Goal: Information Seeking & Learning: Learn about a topic

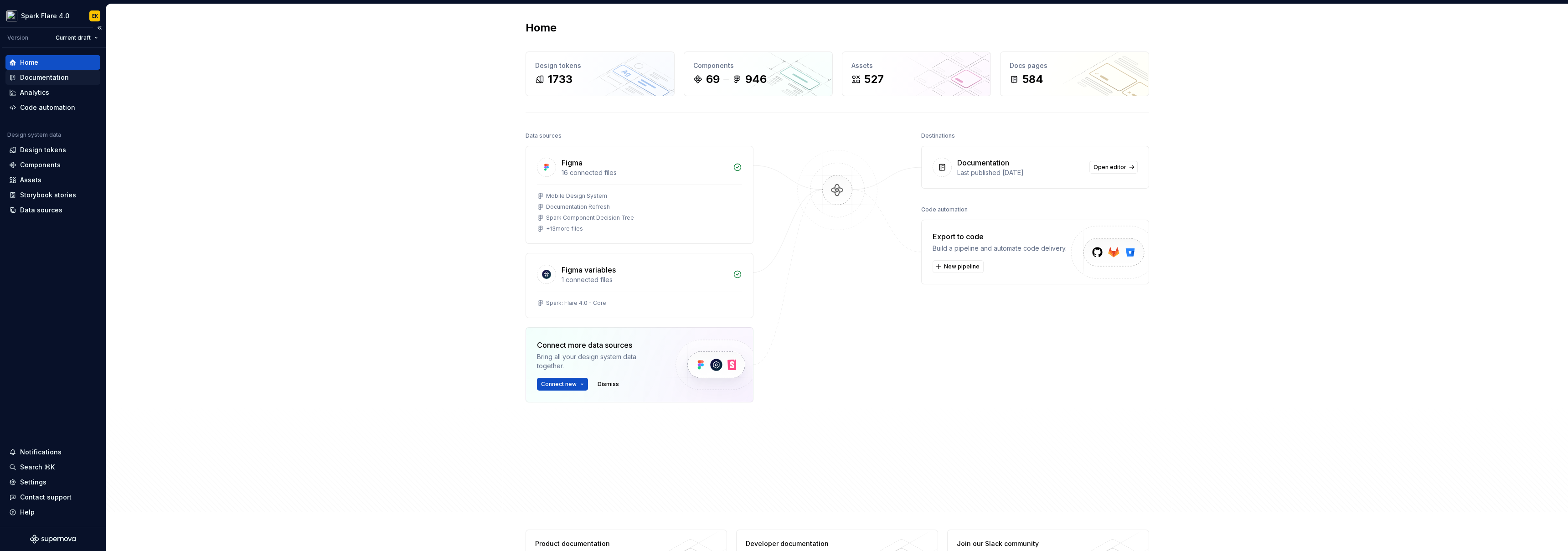
click at [61, 80] on div "Documentation" at bounding box center [44, 77] width 49 height 9
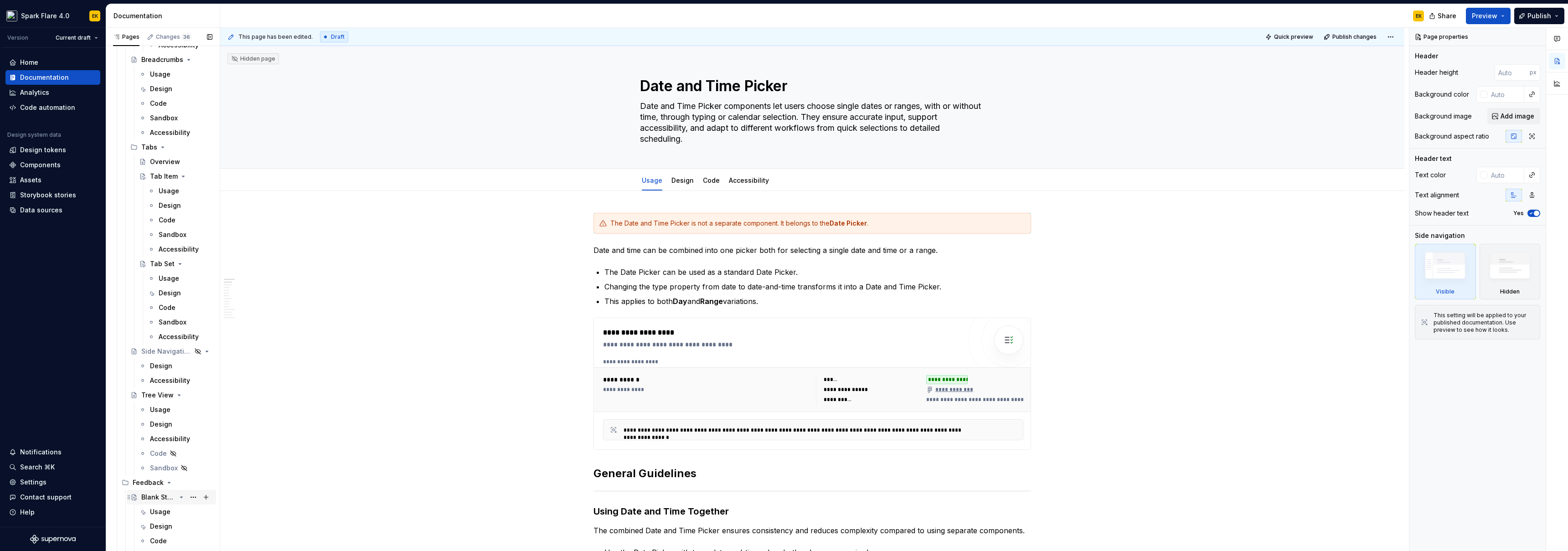
click at [156, 494] on div "Blank State" at bounding box center [158, 497] width 34 height 9
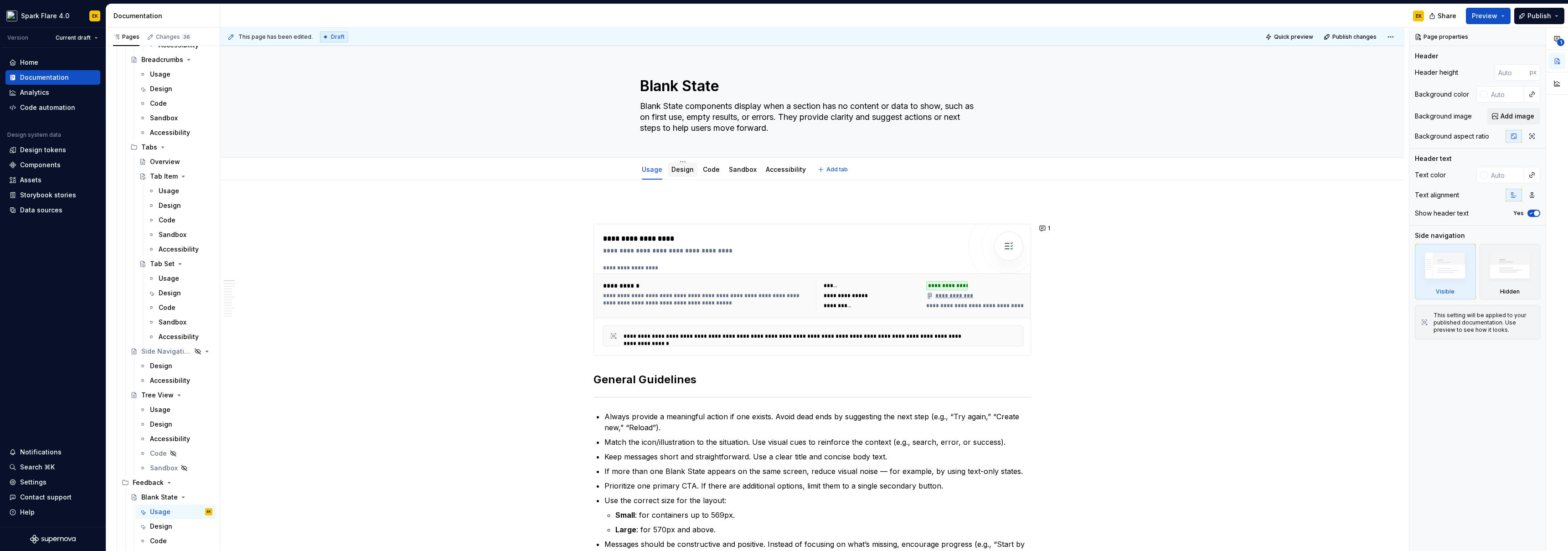
click at [689, 168] on link "Design" at bounding box center [683, 170] width 22 height 8
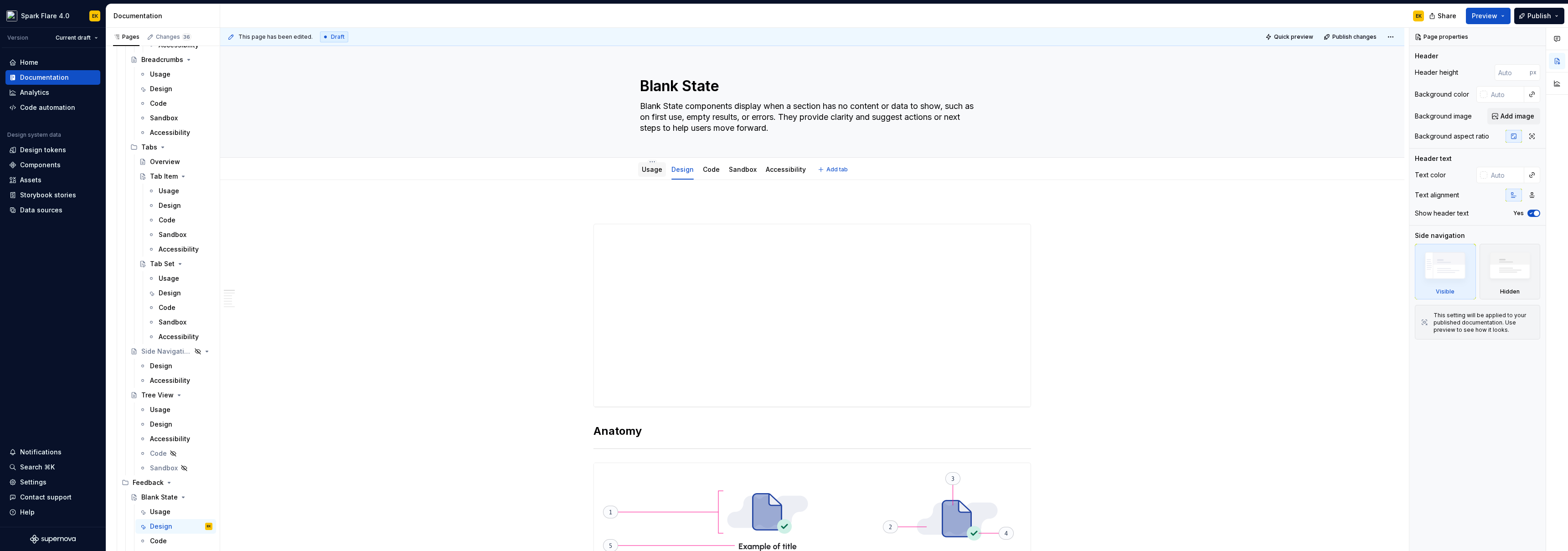
click at [643, 167] on link "Usage" at bounding box center [652, 170] width 20 height 8
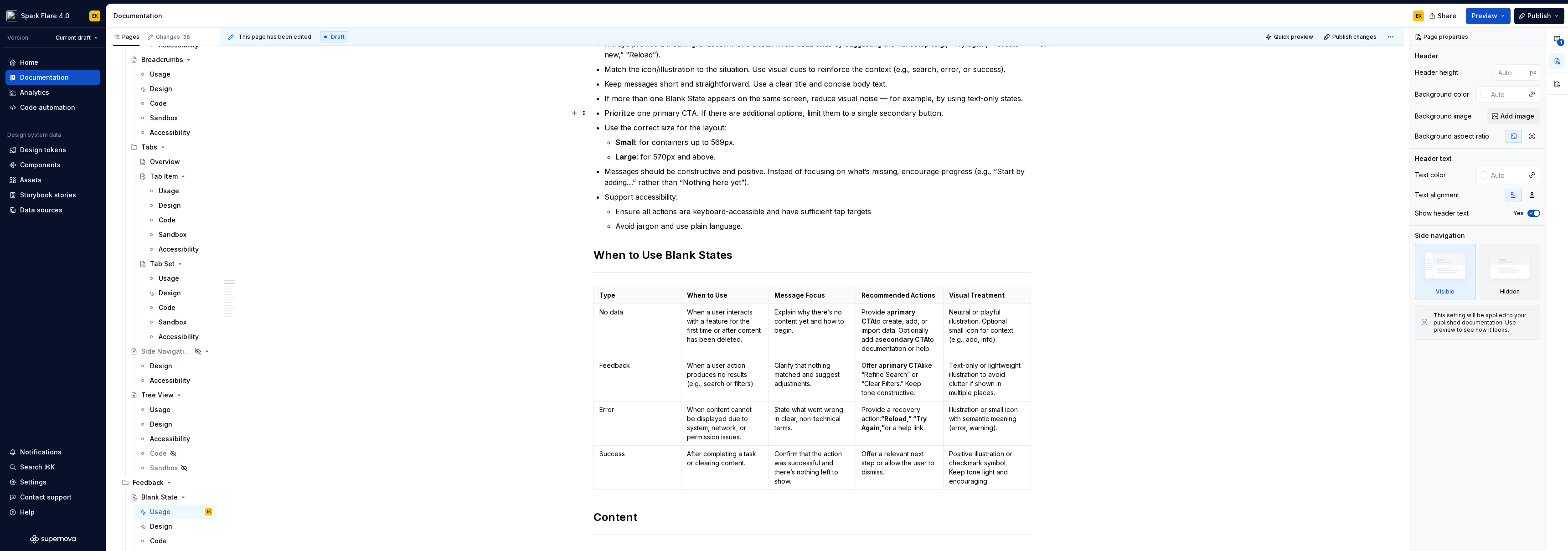
scroll to position [446, 0]
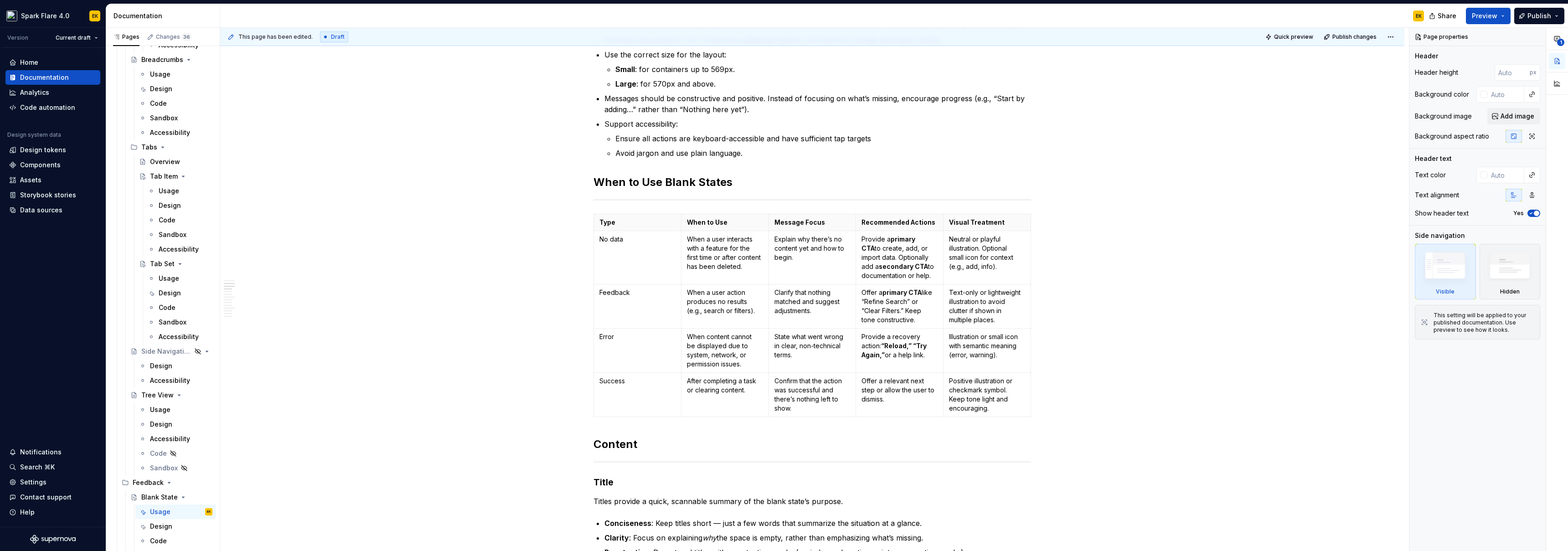
type textarea "*"
